Goal: Task Accomplishment & Management: Manage account settings

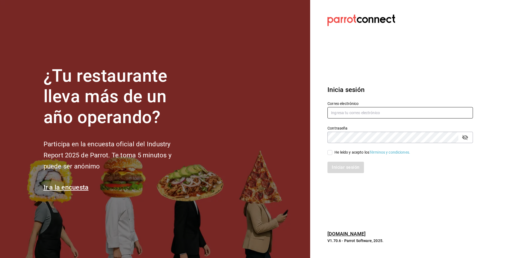
click at [357, 115] on input "text" at bounding box center [399, 112] width 145 height 11
type input "CristinaV2025"
click at [334, 145] on div "He leído y acepto los Términos y condiciones." at bounding box center [397, 149] width 152 height 12
drag, startPoint x: 372, startPoint y: 114, endPoint x: 280, endPoint y: 115, distance: 91.9
click at [280, 115] on div "¿Tu restaurante lleva más de un año operando? Participa en la encuesta oficial …" at bounding box center [258, 129] width 517 height 258
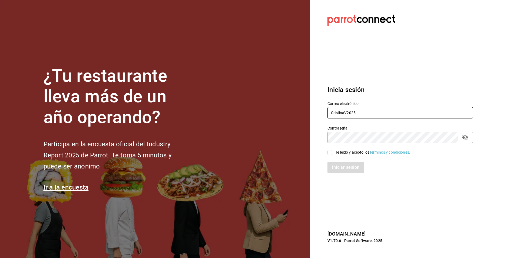
drag, startPoint x: 368, startPoint y: 110, endPoint x: 230, endPoint y: 126, distance: 138.2
click at [230, 126] on div "¿Tu restaurante lleva más de un año operando? Participa en la encuesta oficial …" at bounding box center [258, 129] width 517 height 258
type input "R"
type input "[EMAIL_ADDRESS][DOMAIN_NAME]"
click at [330, 153] on input "He leído y acepto los Términos y condiciones." at bounding box center [329, 152] width 5 height 5
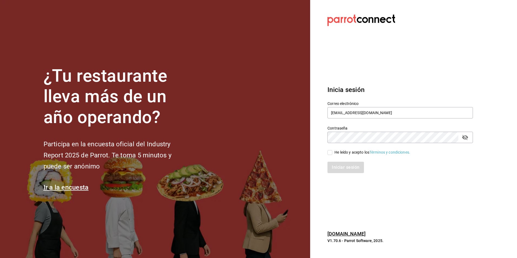
checkbox input "true"
click at [338, 168] on button "Iniciar sesión" at bounding box center [345, 167] width 37 height 11
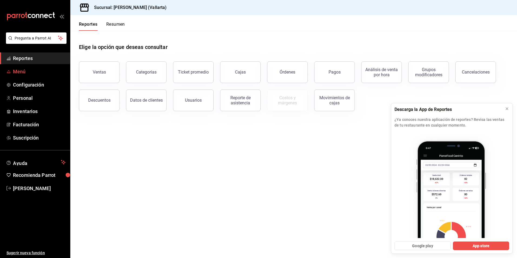
click at [19, 73] on span "Menú" at bounding box center [39, 71] width 53 height 7
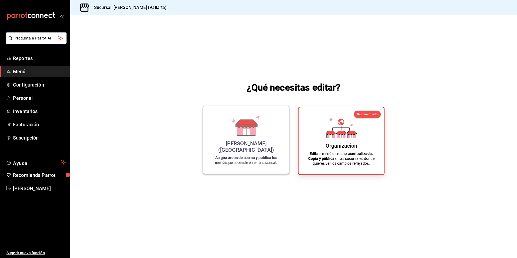
click at [246, 159] on strong "Asigna áreas de cocina y publica los menús" at bounding box center [246, 159] width 62 height 9
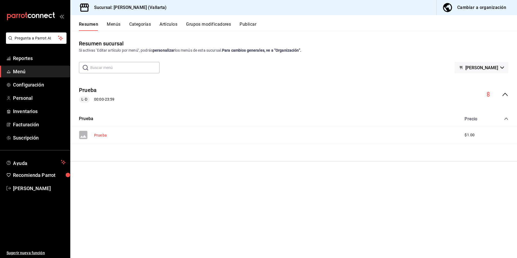
click at [98, 135] on button "Prueba" at bounding box center [100, 134] width 13 height 5
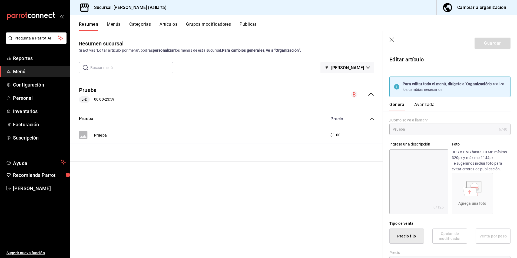
click at [115, 26] on button "Menús" at bounding box center [114, 26] width 14 height 9
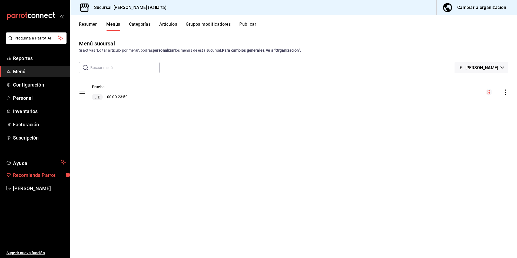
click at [43, 174] on span "Recomienda Parrot" at bounding box center [39, 174] width 53 height 7
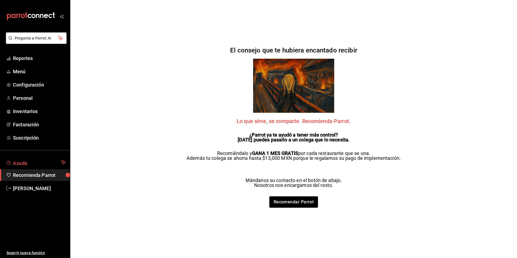
click at [36, 162] on span "Ayuda" at bounding box center [36, 162] width 46 height 6
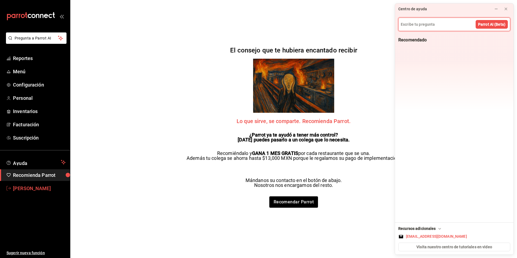
click at [30, 187] on span "[PERSON_NAME]" at bounding box center [39, 188] width 53 height 7
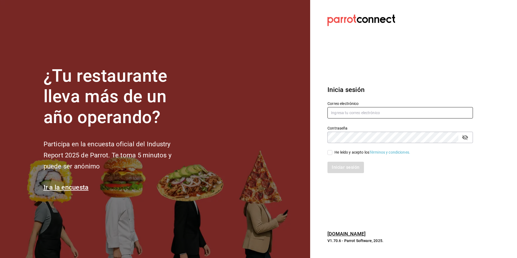
type input "[EMAIL_ADDRESS][DOMAIN_NAME]"
click at [342, 155] on div "Iniciar sesión" at bounding box center [397, 164] width 152 height 18
click at [345, 150] on div "He leído y acepto los Términos y condiciones." at bounding box center [372, 152] width 76 height 6
click at [332, 150] on input "He leído y acepto los Términos y condiciones." at bounding box center [329, 152] width 5 height 5
checkbox input "true"
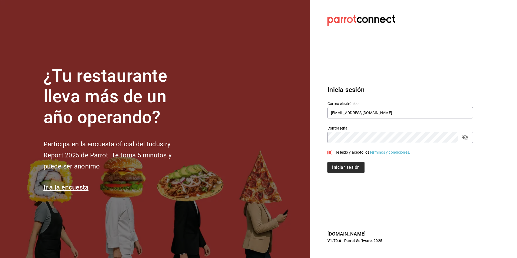
click at [339, 165] on button "Iniciar sesión" at bounding box center [345, 167] width 37 height 11
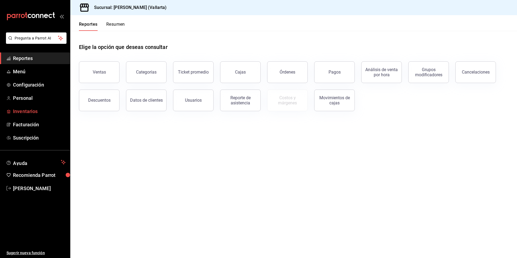
click at [26, 113] on span "Inventarios" at bounding box center [39, 111] width 53 height 7
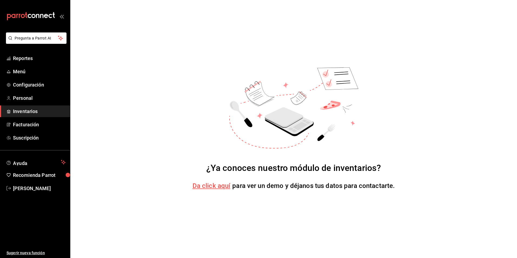
click at [217, 185] on span "Da click aquí" at bounding box center [211, 186] width 38 height 8
click at [27, 82] on span "Configuración" at bounding box center [39, 84] width 53 height 7
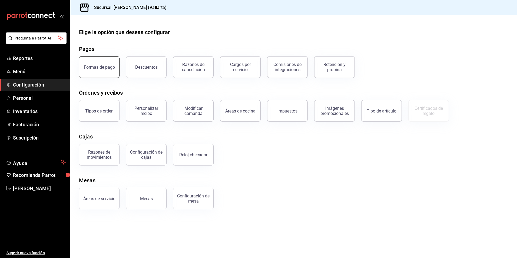
click at [95, 69] on div "Formas de pago" at bounding box center [99, 67] width 31 height 5
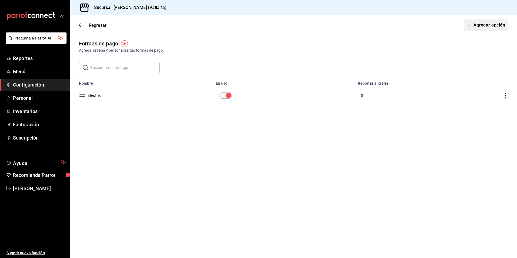
click at [481, 27] on button "Agregar opción" at bounding box center [486, 24] width 45 height 11
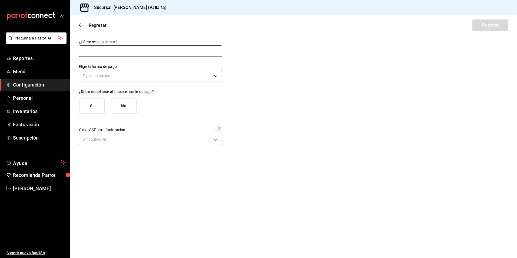
click at [113, 47] on input "text" at bounding box center [150, 50] width 143 height 11
type input "Dólares"
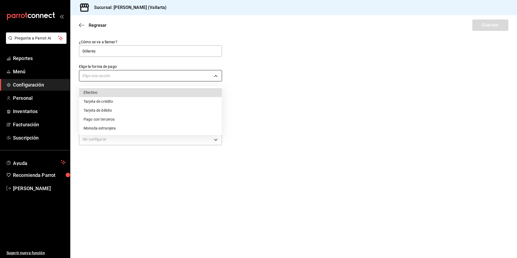
click at [107, 79] on body "Pregunta a Parrot AI Reportes Menú Configuración Personal Inventarios Facturaci…" at bounding box center [258, 129] width 517 height 258
click at [252, 120] on div at bounding box center [258, 129] width 517 height 258
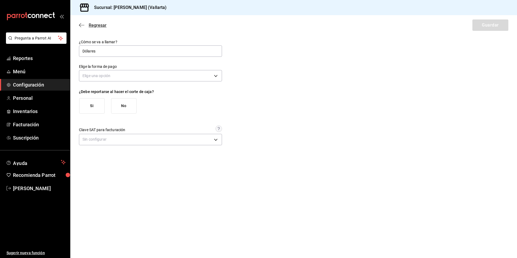
click at [79, 25] on icon "button" at bounding box center [81, 25] width 5 height 5
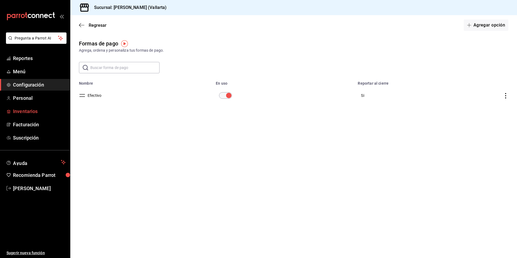
click at [40, 112] on span "Inventarios" at bounding box center [39, 111] width 53 height 7
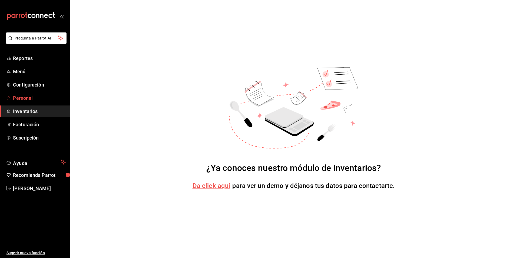
click at [21, 99] on span "Personal" at bounding box center [39, 97] width 53 height 7
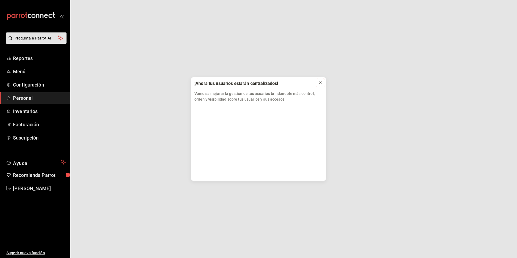
click at [320, 84] on icon at bounding box center [320, 83] width 2 height 2
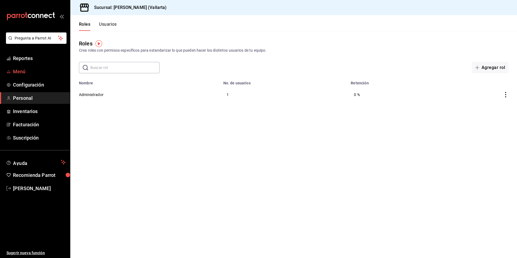
click at [17, 73] on span "Menú" at bounding box center [39, 71] width 53 height 7
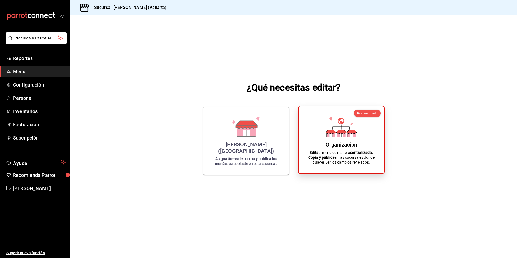
click at [359, 131] on div "Organización Edita el menú de manera centralizada. Copia y publica en las sucur…" at bounding box center [341, 140] width 72 height 58
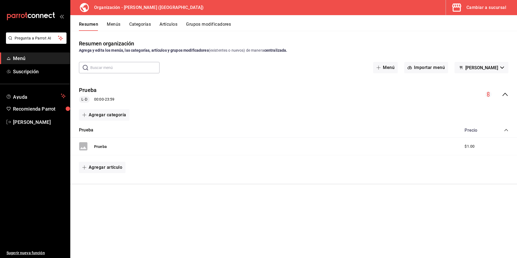
click at [175, 24] on button "Artículos" at bounding box center [168, 26] width 18 height 9
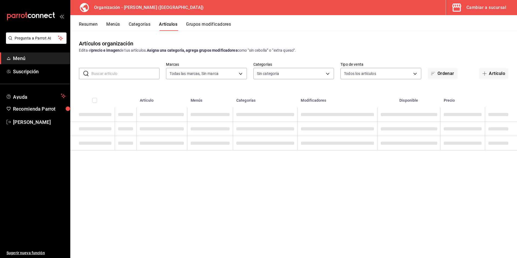
type input "31d0bbe4-7c51-43f0-8445-666cf6a0e085"
type input "6d169530-c7c4-4d42-8026-ecb387b0a9a4"
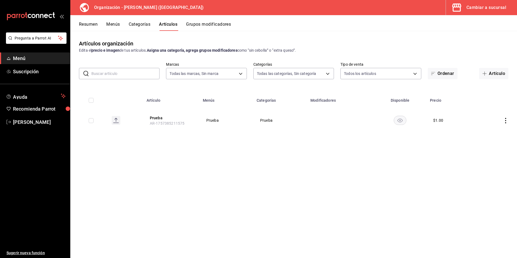
click at [212, 23] on button "Grupos modificadores" at bounding box center [208, 26] width 45 height 9
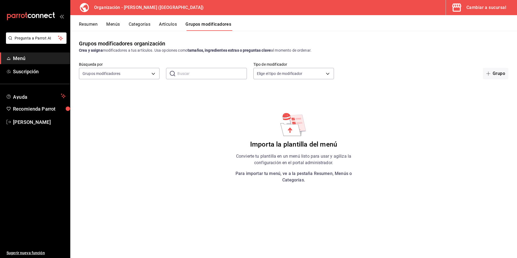
click at [114, 24] on button "Menús" at bounding box center [113, 26] width 14 height 9
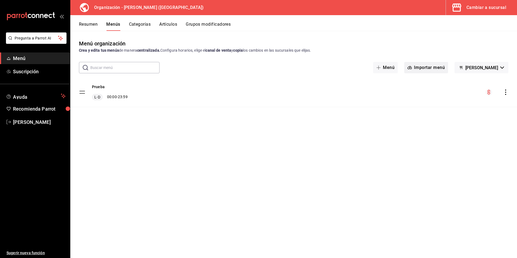
click at [427, 70] on button "Importar menú" at bounding box center [426, 67] width 44 height 11
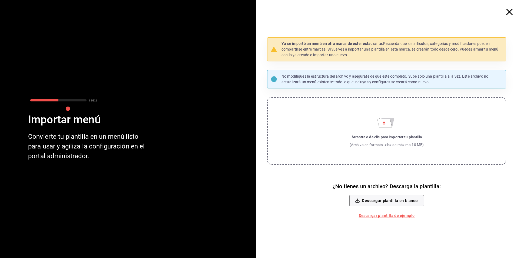
click at [511, 9] on icon "button" at bounding box center [509, 12] width 6 height 6
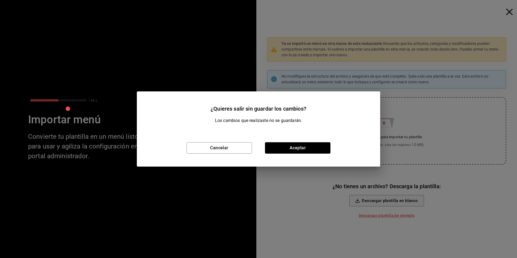
click at [455, 196] on div "¿Quieres salir sin guardar los cambios? Los cambios que realizaste no se guarda…" at bounding box center [258, 129] width 517 height 258
click at [212, 149] on button "Cancelar" at bounding box center [219, 147] width 65 height 11
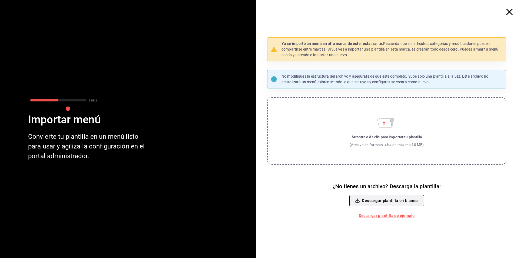
click at [392, 200] on button "Descargar plantilla en blanco" at bounding box center [386, 200] width 74 height 11
click at [508, 15] on icon "button" at bounding box center [509, 12] width 6 height 6
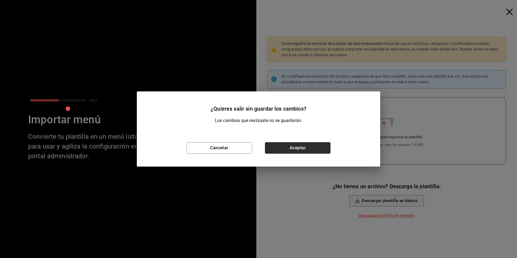
click at [288, 149] on button "Aceptar" at bounding box center [297, 147] width 65 height 11
